Goal: Communication & Community: Answer question/provide support

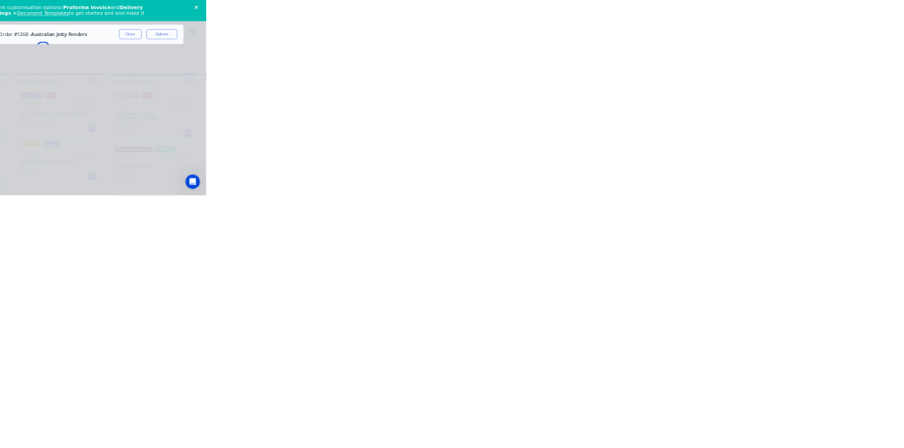
scroll to position [131, 0]
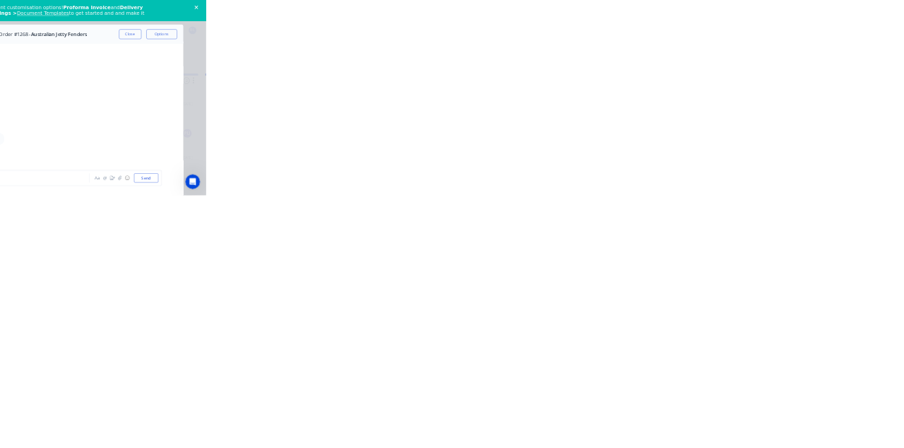
click at [636, 416] on div at bounding box center [454, 408] width 362 height 15
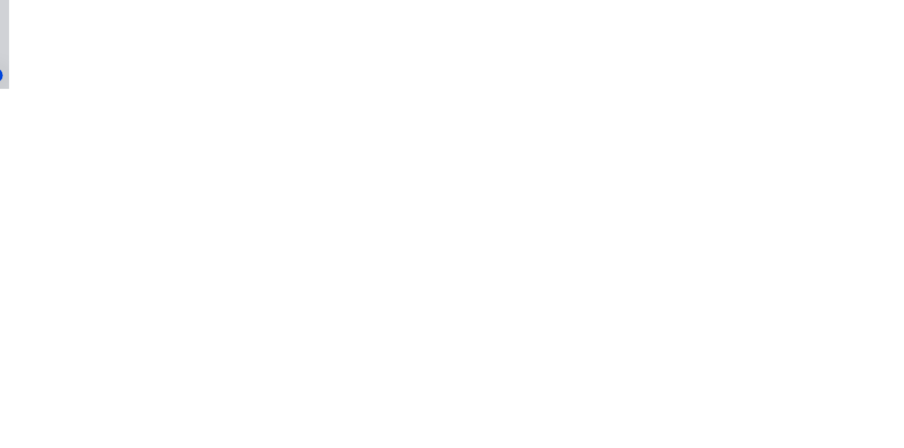
click at [795, 419] on button "Send" at bounding box center [767, 408] width 56 height 21
click at [756, 76] on button "Close" at bounding box center [730, 78] width 52 height 23
click at [187, 107] on button "Collaborate" at bounding box center [120, 123] width 134 height 35
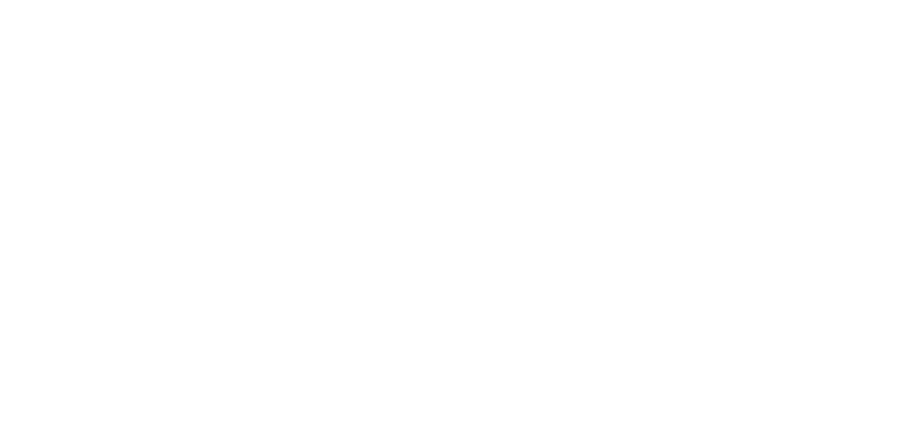
click at [636, 416] on div at bounding box center [454, 408] width 362 height 15
click at [795, 419] on button "Send" at bounding box center [767, 408] width 56 height 21
click at [756, 78] on button "Close" at bounding box center [730, 78] width 52 height 23
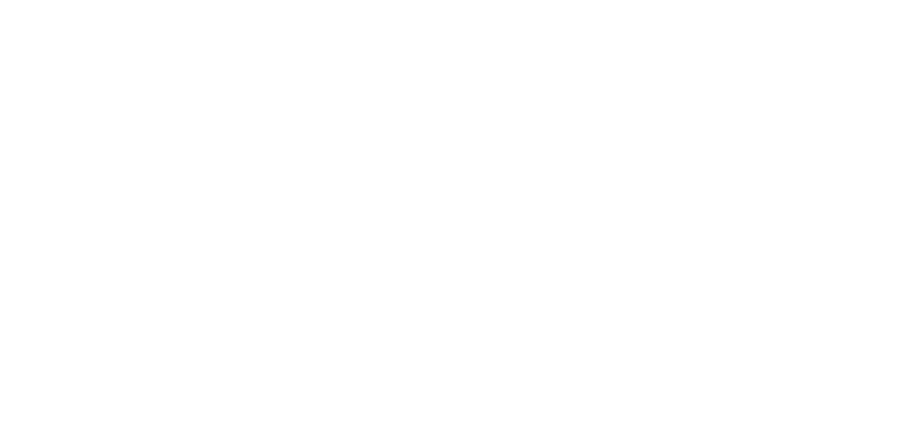
click at [187, 116] on button "Collaborate" at bounding box center [120, 123] width 134 height 35
click at [636, 416] on div at bounding box center [454, 408] width 362 height 15
click at [795, 419] on button "Send" at bounding box center [767, 408] width 56 height 21
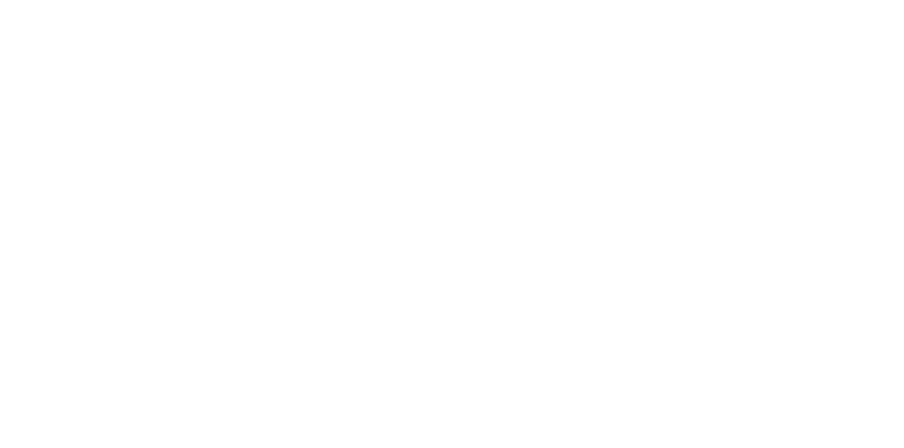
click at [756, 78] on button "Close" at bounding box center [730, 78] width 52 height 23
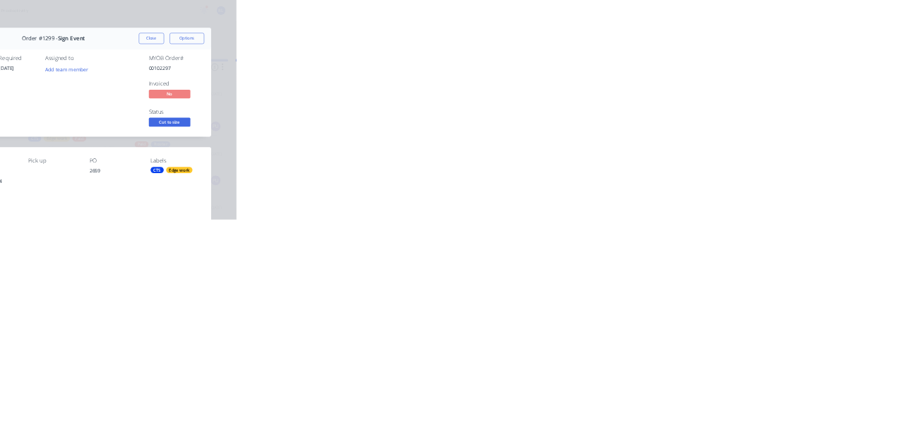
click at [756, 81] on button "Close" at bounding box center [730, 78] width 52 height 23
